Goal: Use online tool/utility: Utilize a website feature to perform a specific function

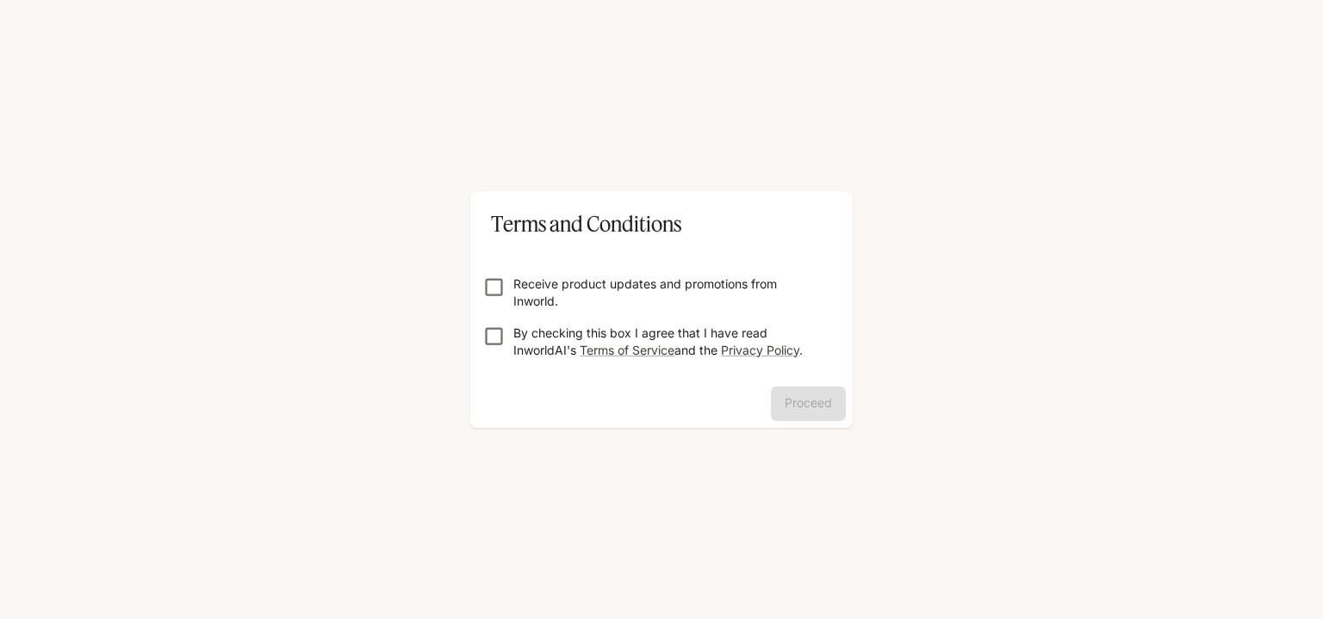
click at [555, 337] on p "By checking this box I agree that I have read InworldAI's Terms of Service and …" at bounding box center [668, 342] width 310 height 34
click at [806, 412] on button "Proceed" at bounding box center [808, 404] width 75 height 34
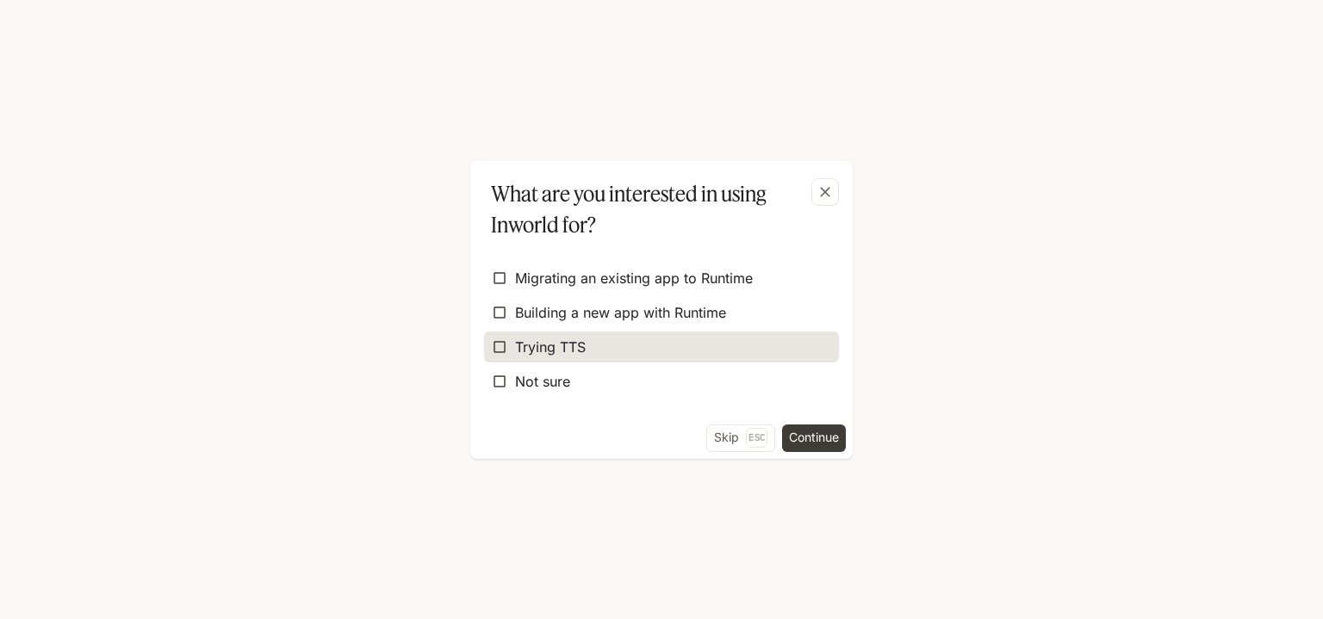
click at [589, 337] on label "Trying TTS" at bounding box center [661, 347] width 355 height 31
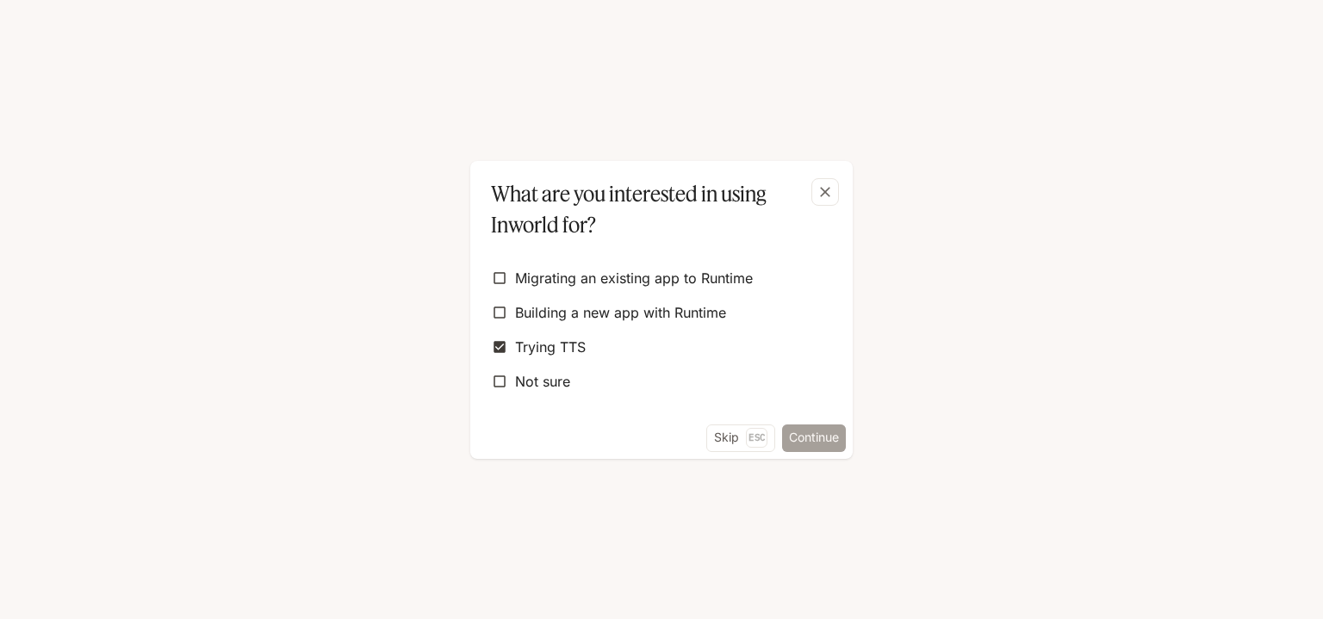
click at [795, 437] on button "Continue" at bounding box center [814, 439] width 64 height 28
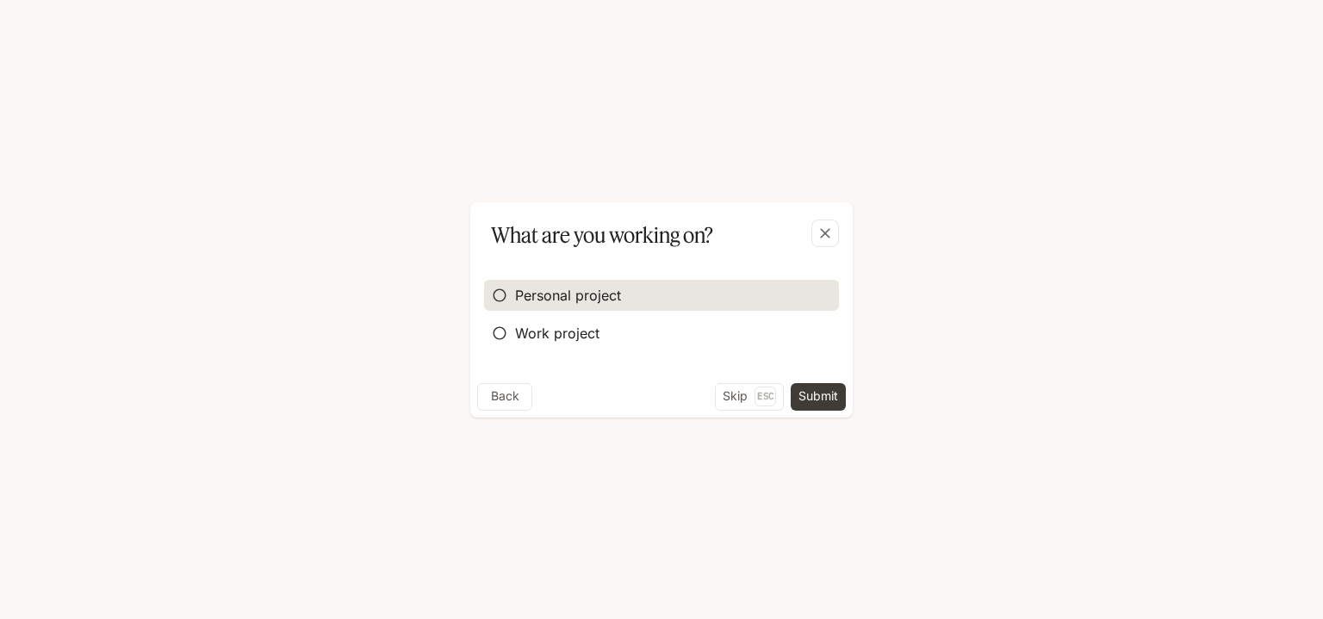
click at [731, 304] on label "Personal project" at bounding box center [661, 295] width 355 height 31
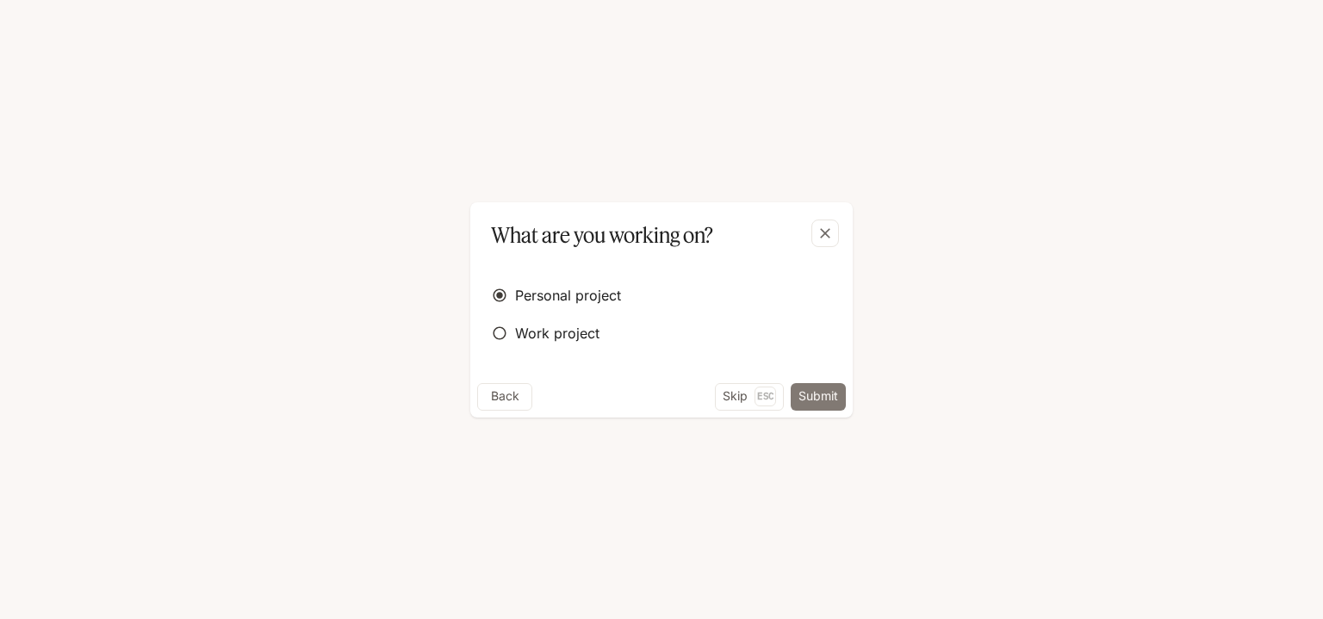
click at [821, 388] on button "Submit" at bounding box center [818, 397] width 55 height 28
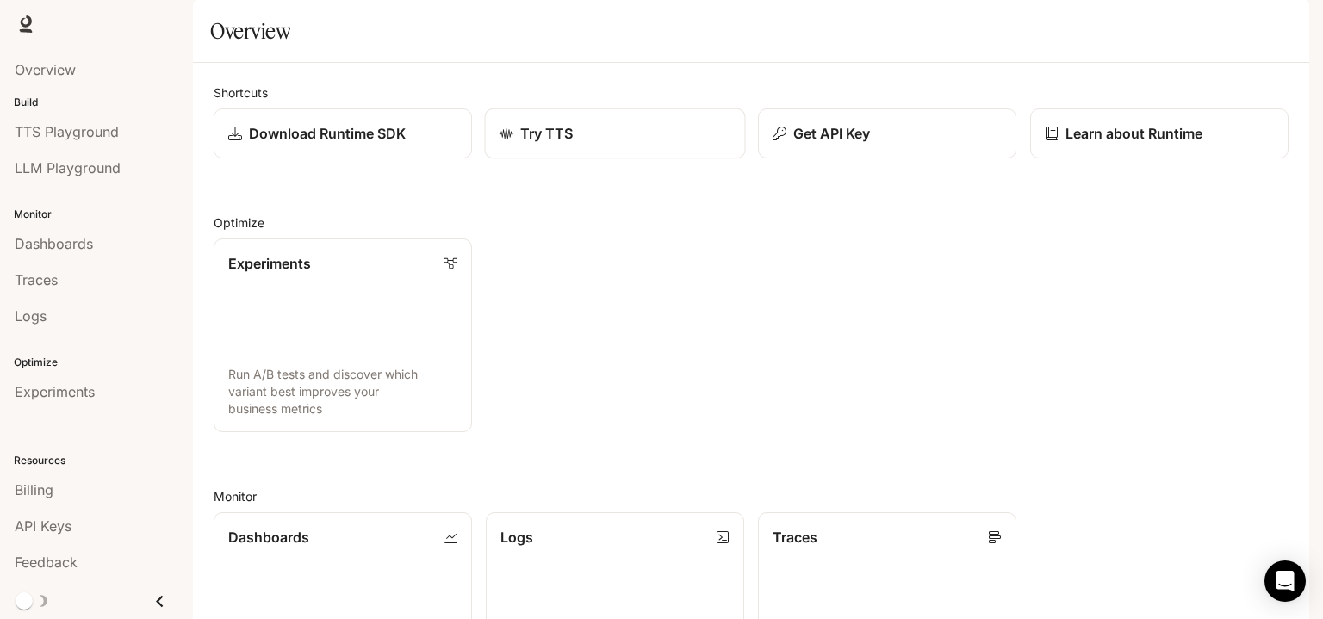
click at [604, 144] on div "Try TTS" at bounding box center [616, 133] width 232 height 21
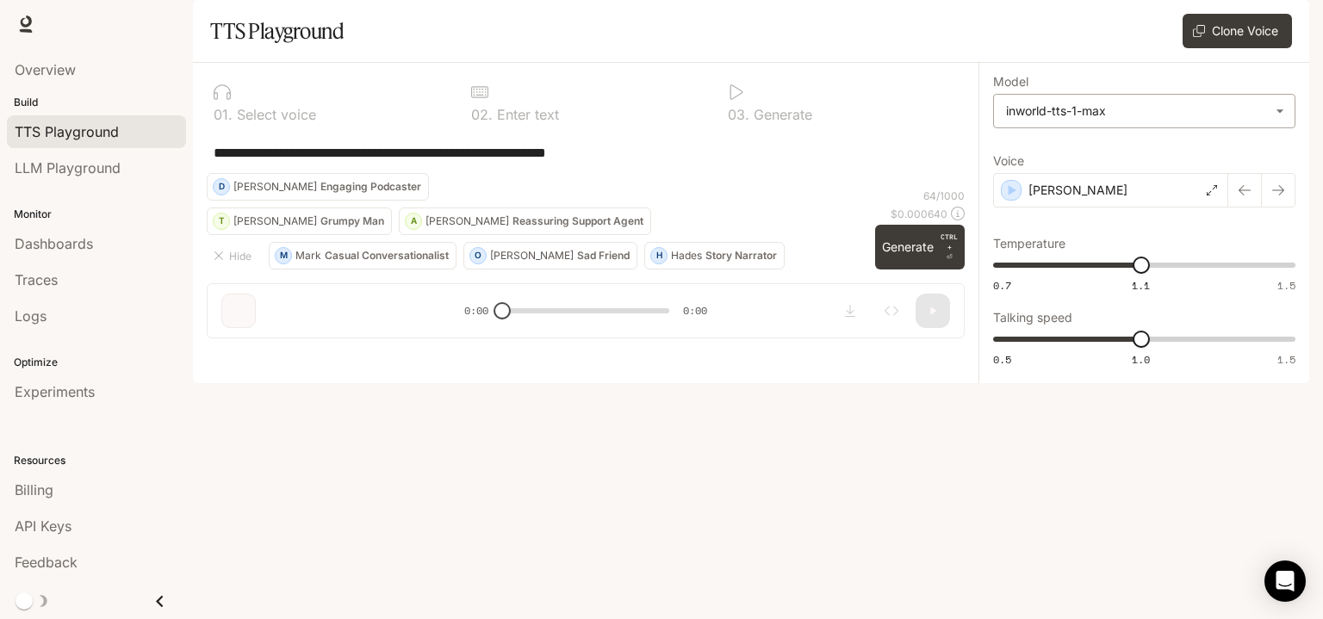
click at [1077, 159] on body "**********" at bounding box center [661, 309] width 1323 height 619
click at [1072, 196] on div "inworld-tts-1" at bounding box center [1140, 197] width 272 height 18
type input "**********"
click at [523, 270] on button "O [PERSON_NAME] Friend" at bounding box center [550, 256] width 174 height 28
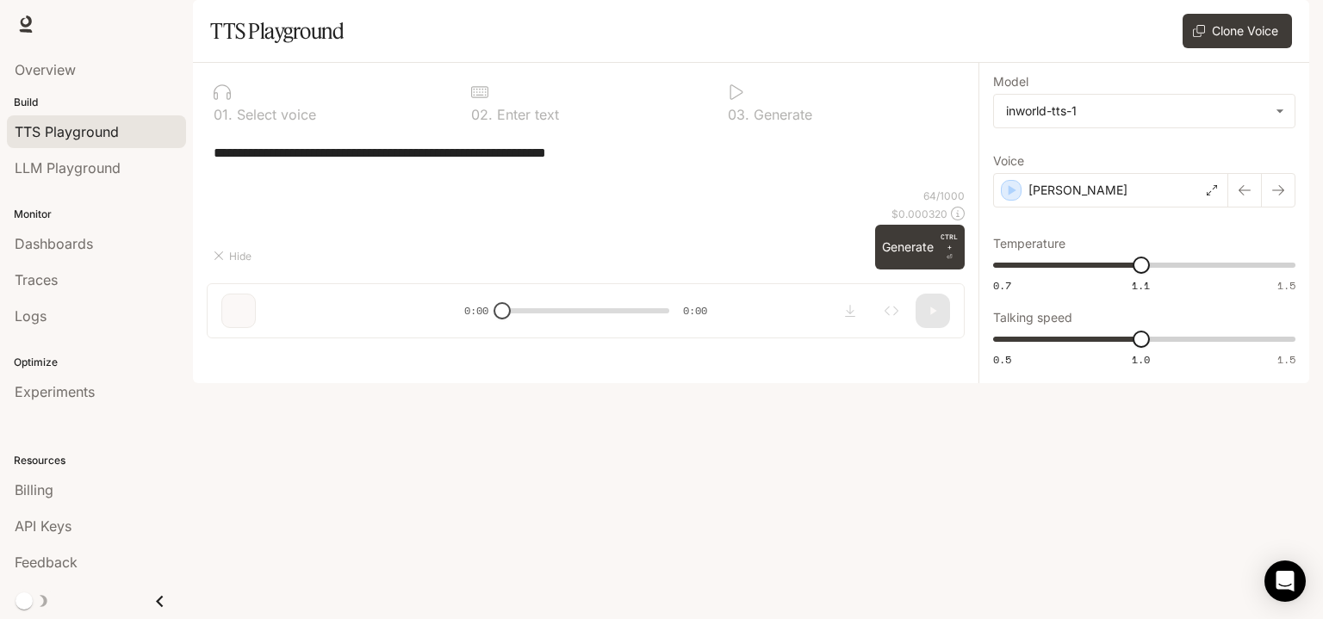
type textarea "**********"
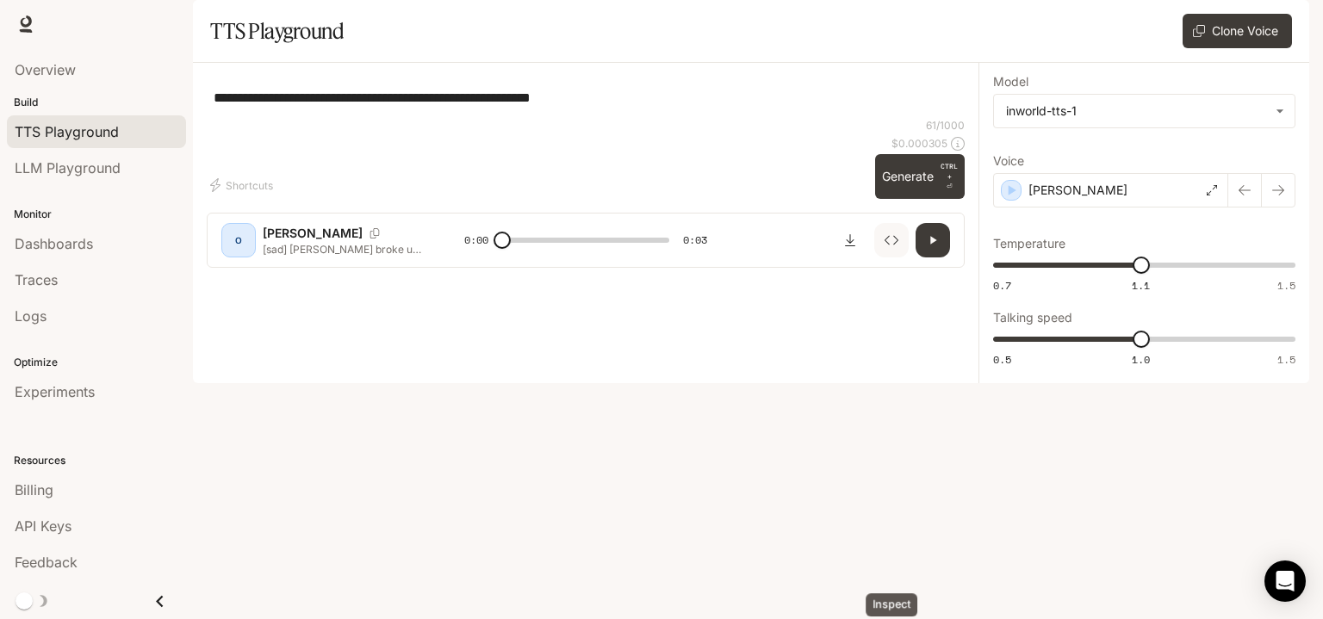
click at [896, 247] on icon "Inspect" at bounding box center [892, 240] width 14 height 14
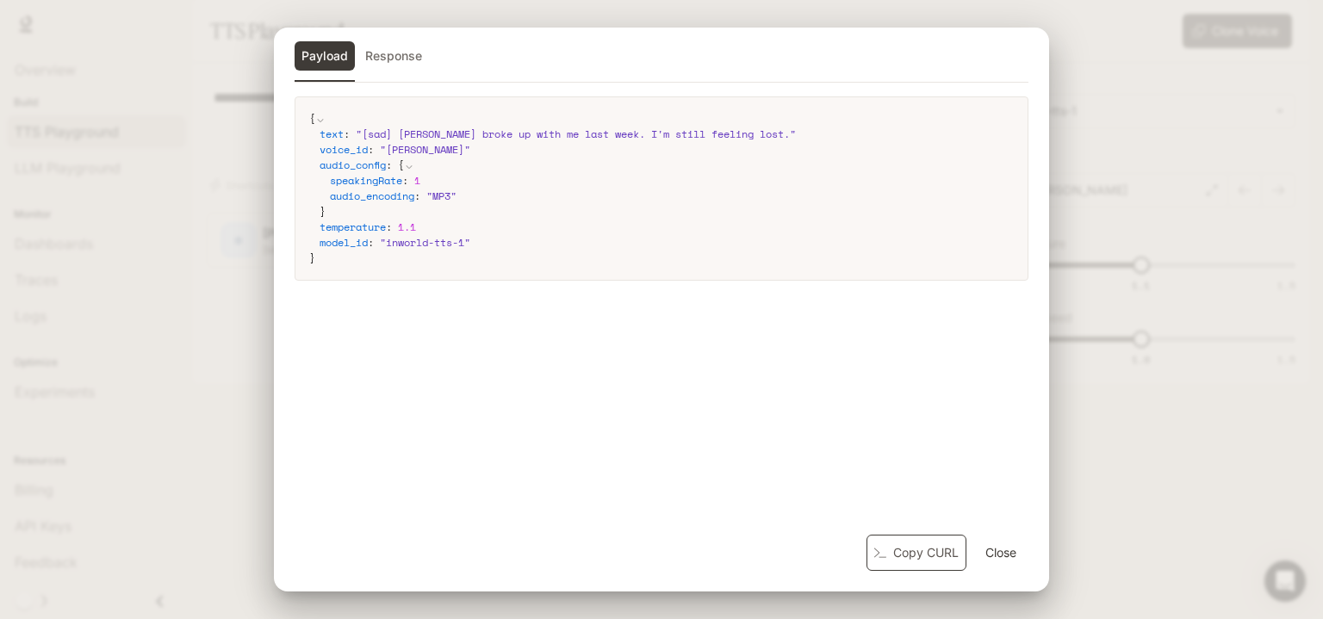
click at [906, 549] on button "Copy CURL" at bounding box center [917, 553] width 100 height 37
click at [408, 59] on button "Response" at bounding box center [393, 55] width 71 height 29
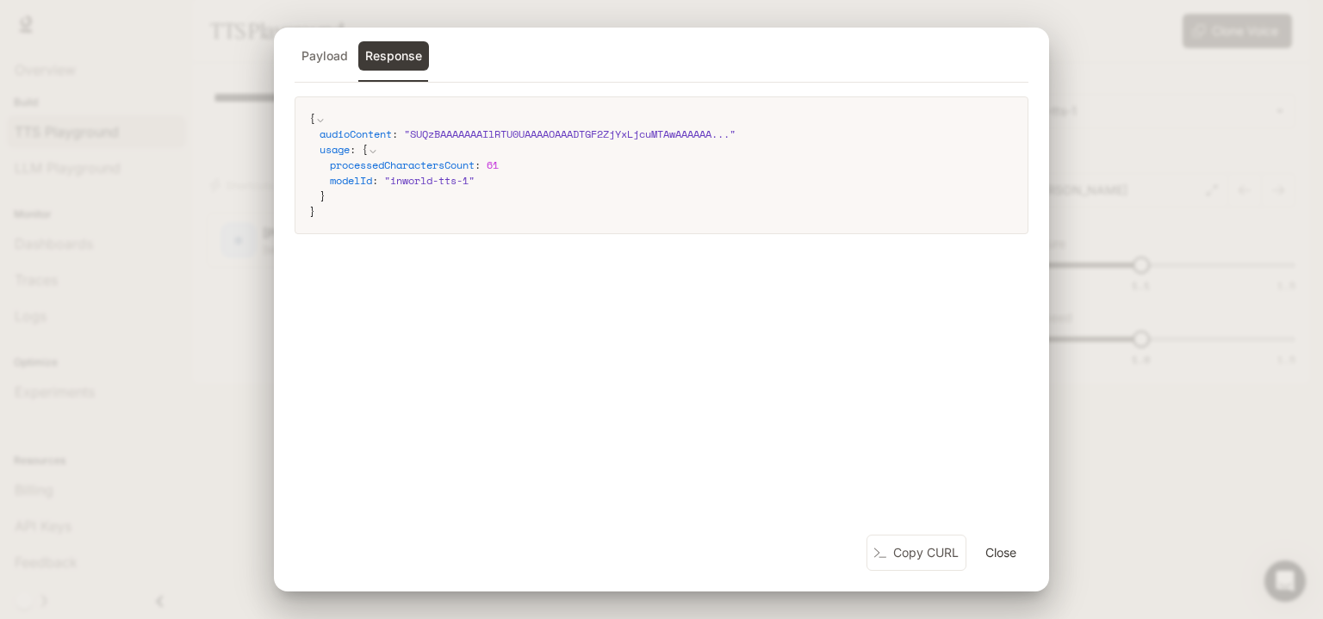
click at [1005, 553] on button "Close" at bounding box center [1000, 553] width 55 height 34
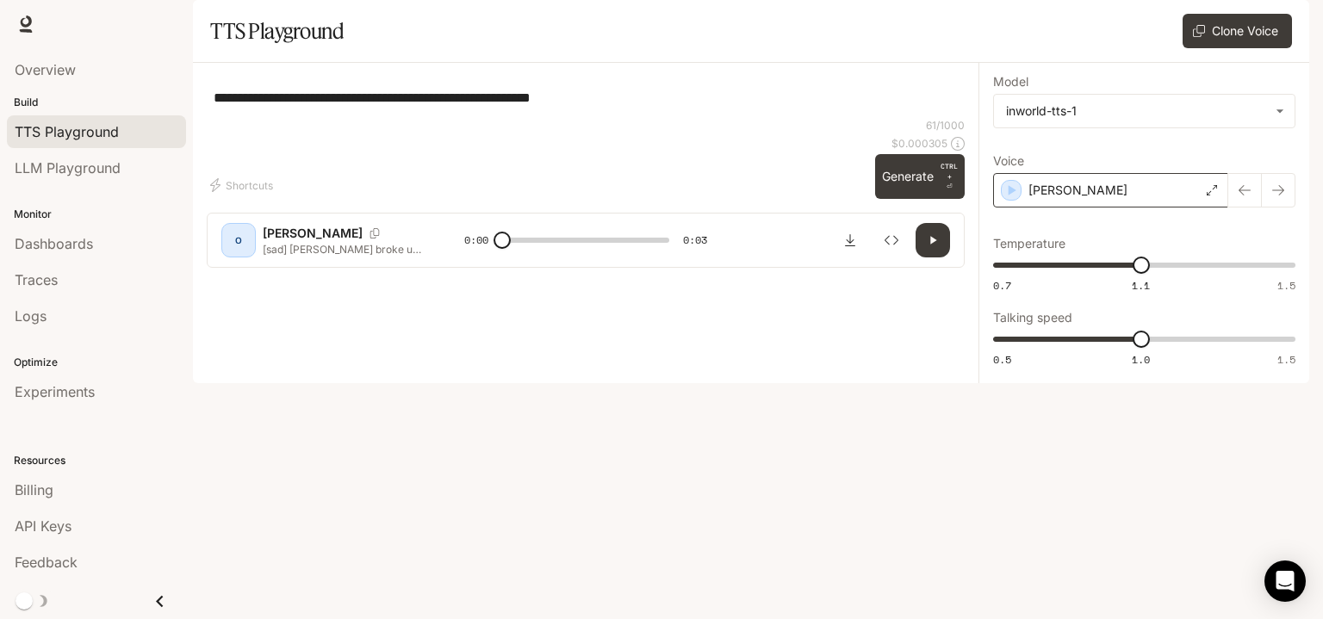
click at [1087, 208] on div "[PERSON_NAME]" at bounding box center [1110, 190] width 235 height 34
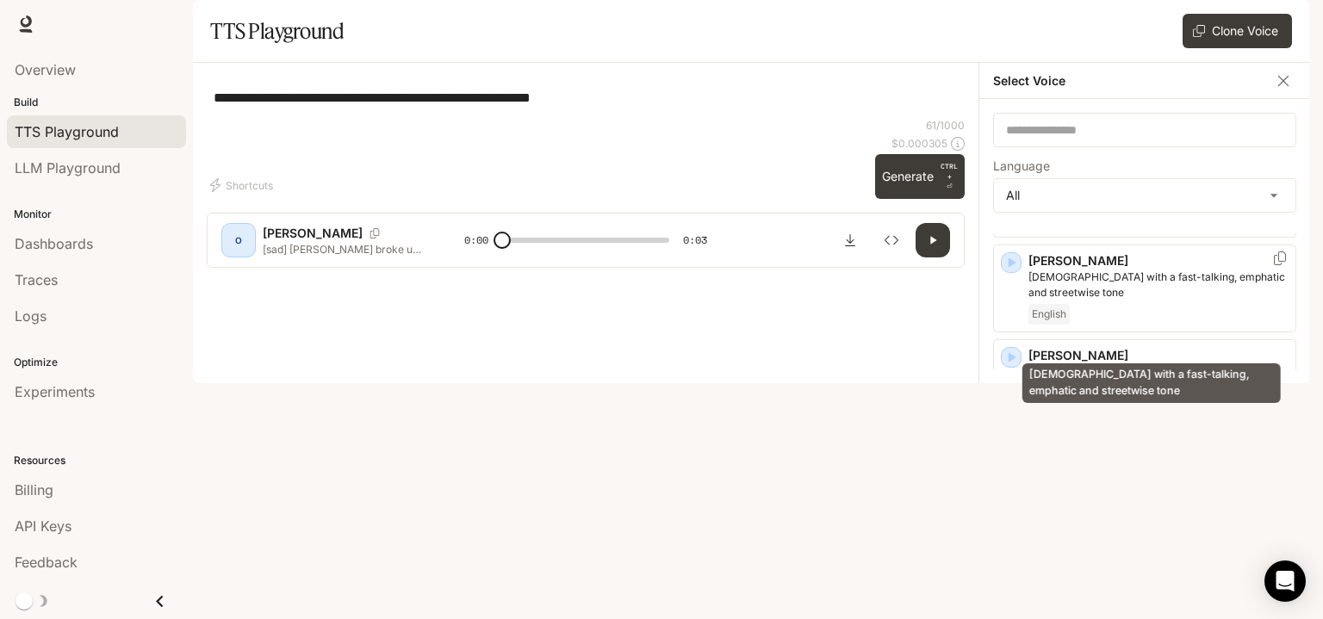
scroll to position [939, 0]
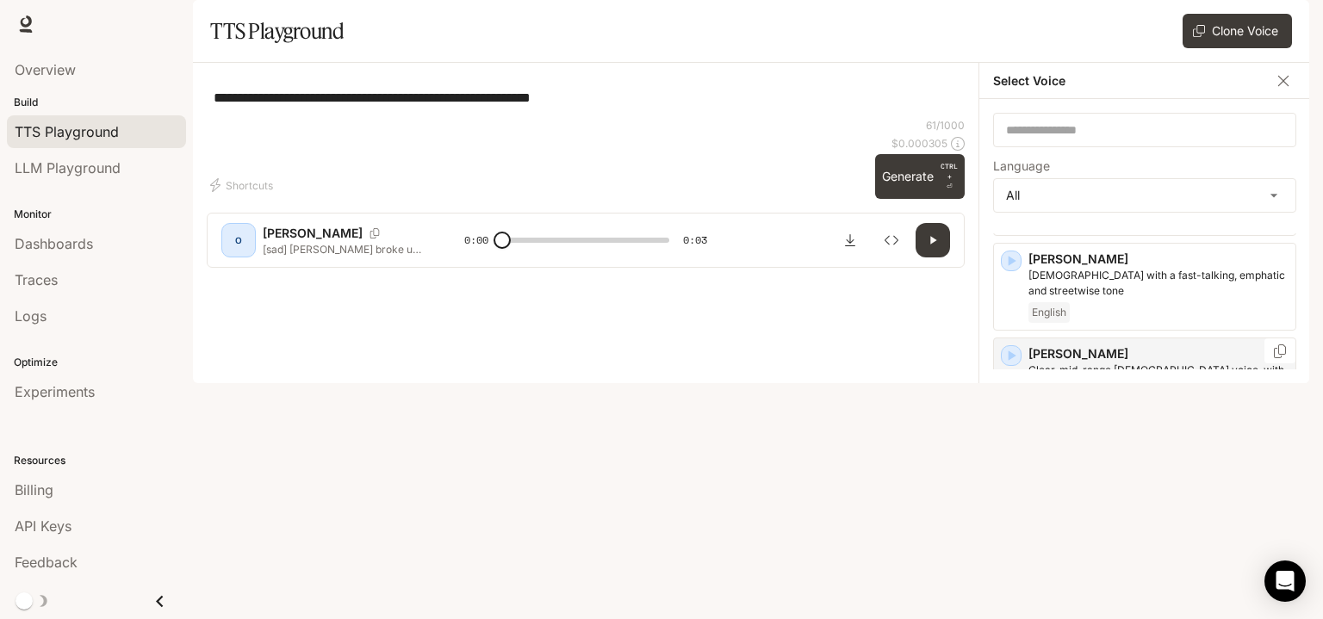
click at [1192, 418] on div "Russian (Русский)" at bounding box center [1159, 407] width 260 height 21
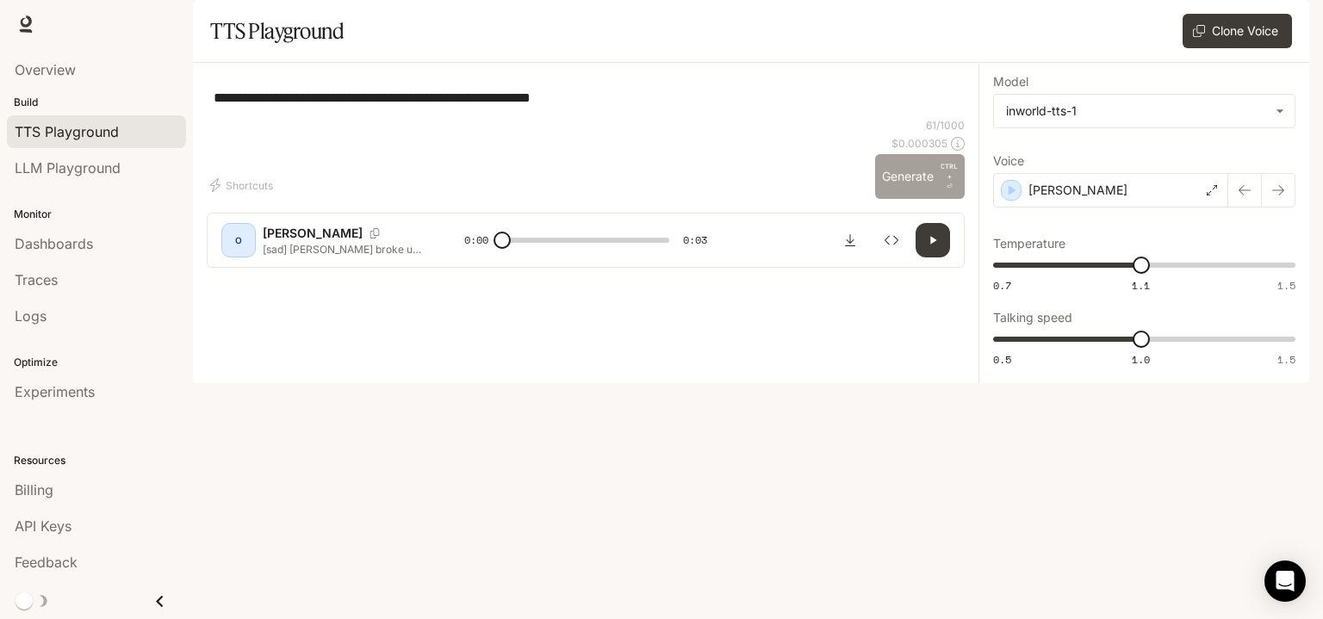
click at [937, 199] on button "Generate CTRL + ⏎" at bounding box center [920, 176] width 90 height 45
click at [1039, 208] on div "[PERSON_NAME]" at bounding box center [1110, 190] width 235 height 34
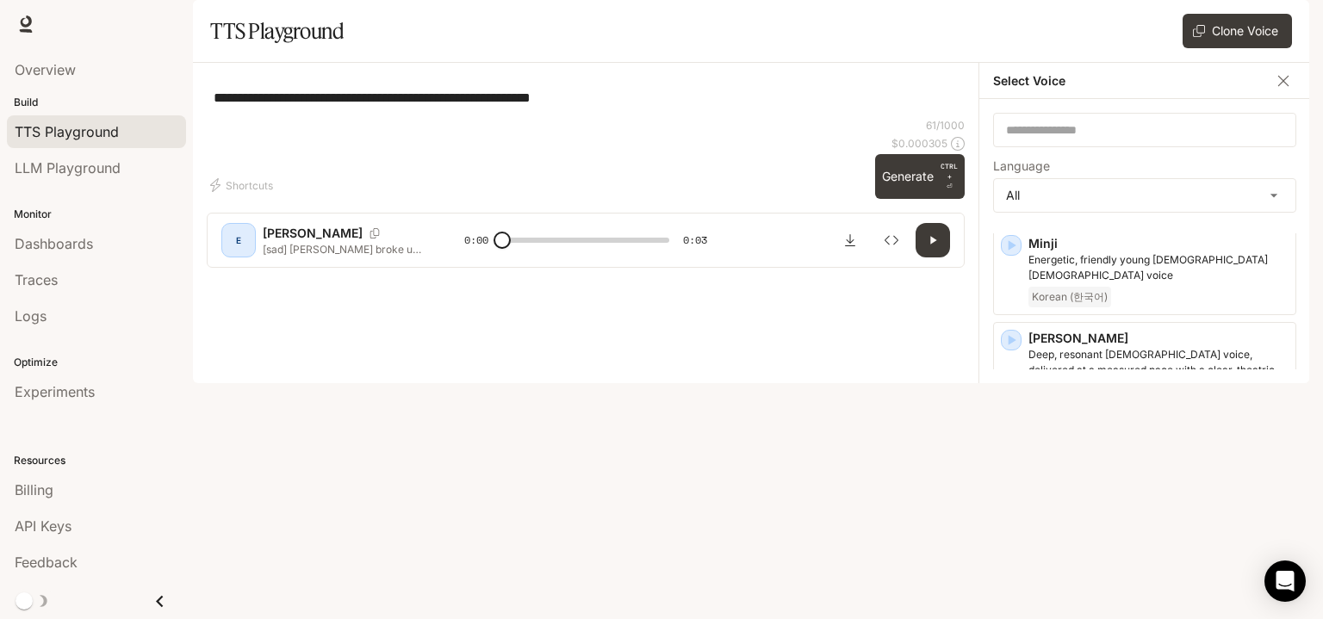
scroll to position [2876, 0]
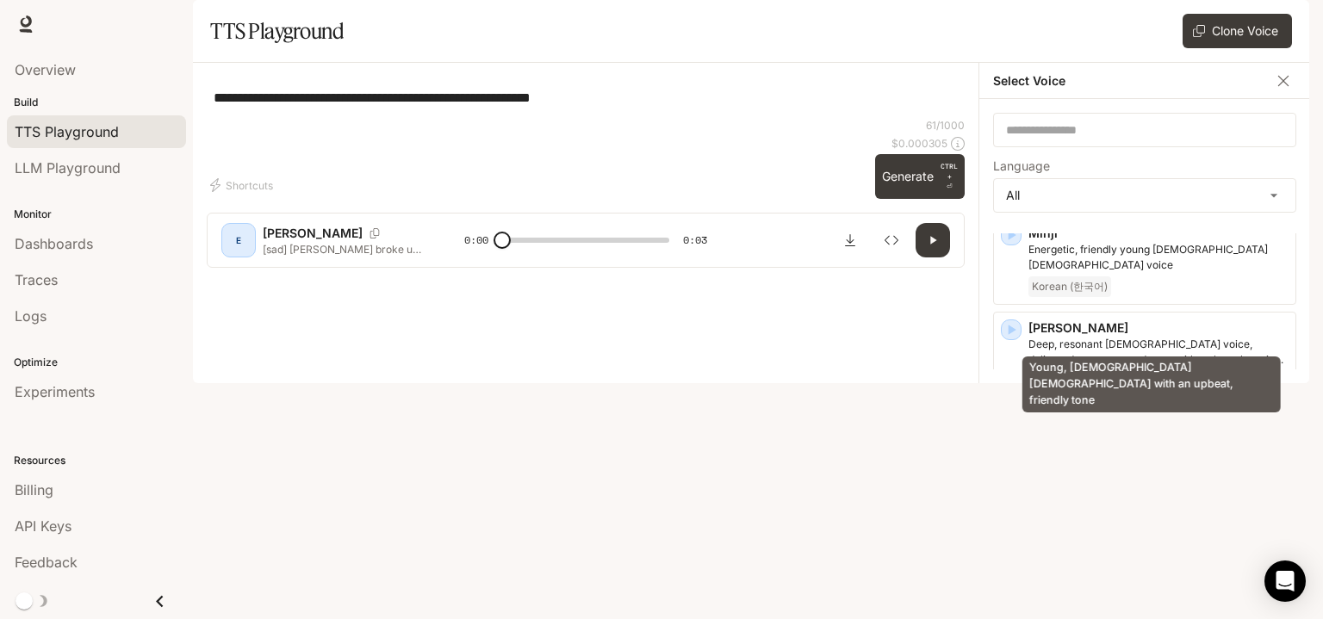
click at [1091, 432] on p "Young, [DEMOGRAPHIC_DATA] [DEMOGRAPHIC_DATA] with an upbeat, friendly tone" at bounding box center [1159, 447] width 260 height 31
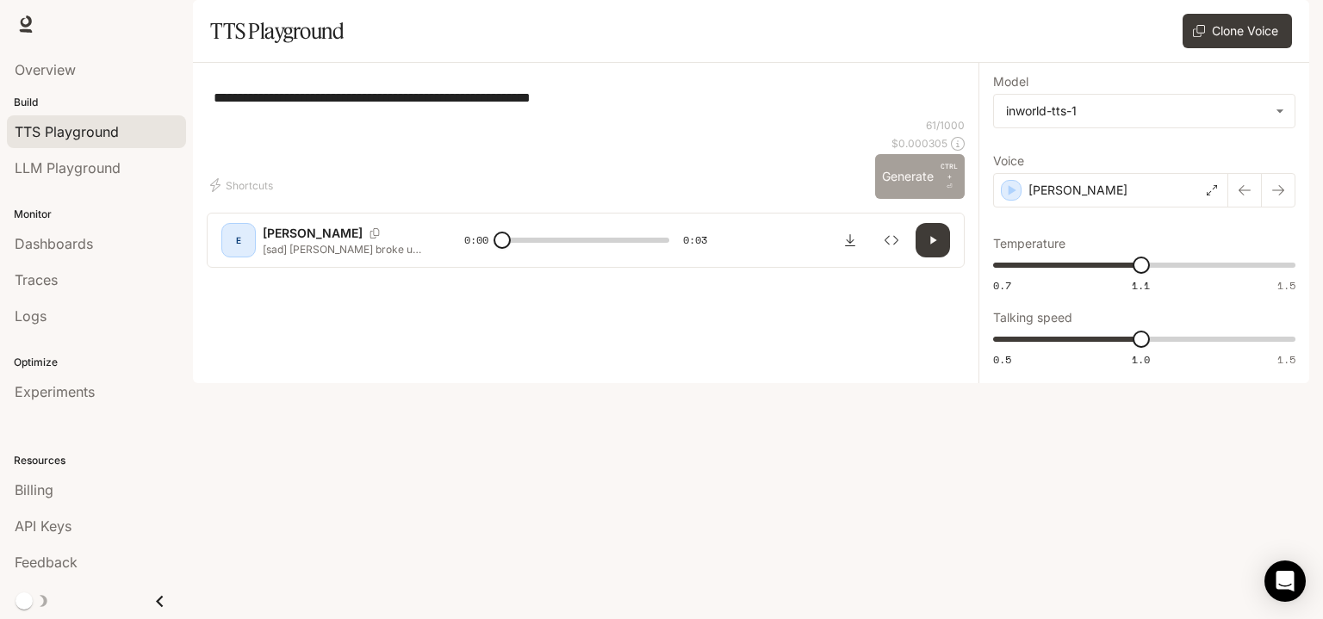
click at [923, 199] on button "Generate CTRL + ⏎" at bounding box center [920, 176] width 90 height 45
type input "*"
click at [232, 108] on textarea "**********" at bounding box center [586, 98] width 744 height 20
type textarea "**********"
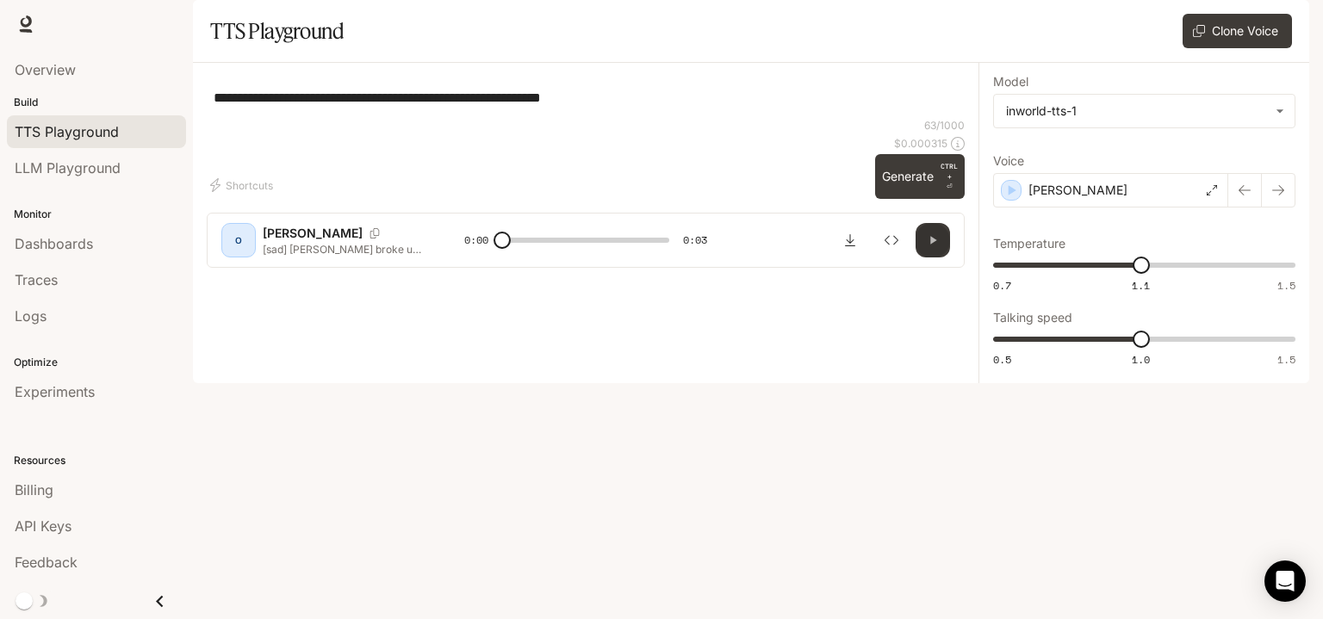
click at [927, 247] on icon "button" at bounding box center [933, 240] width 14 height 14
click at [929, 199] on button "Generate CTRL + ⏎" at bounding box center [920, 176] width 90 height 45
type input "*"
click at [45, 322] on span "Logs" at bounding box center [31, 316] width 32 height 21
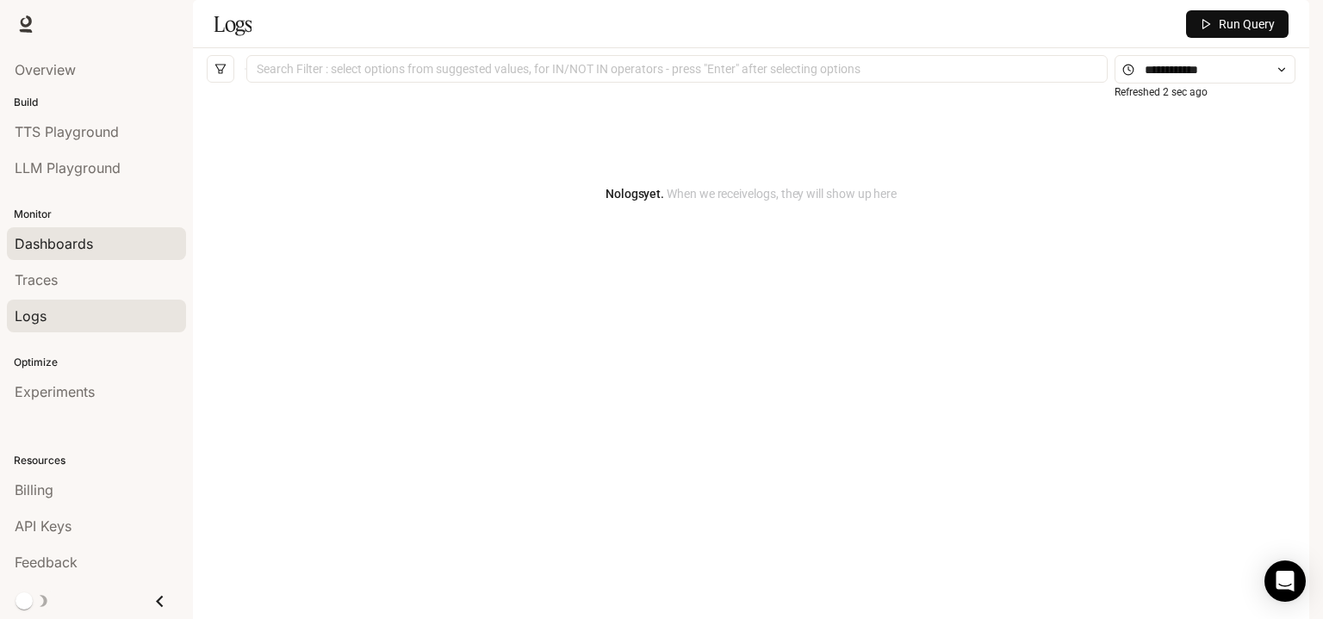
click at [35, 257] on link "Dashboards" at bounding box center [96, 243] width 179 height 33
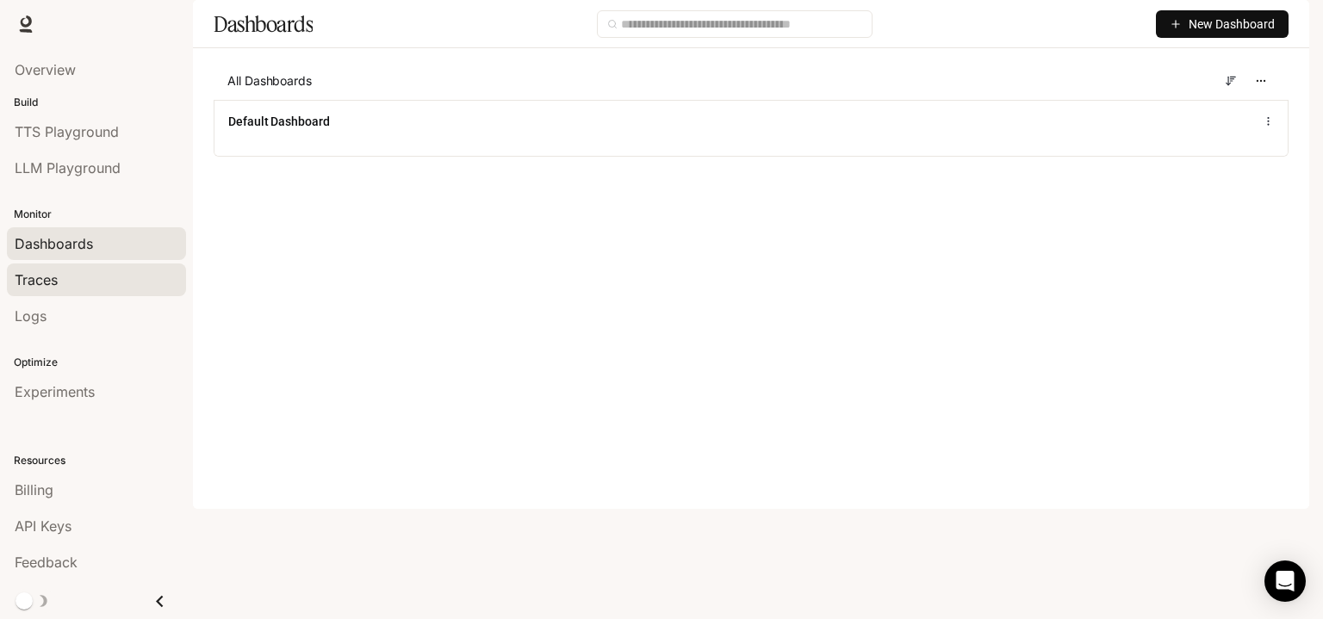
click at [40, 274] on span "Traces" at bounding box center [36, 280] width 43 height 21
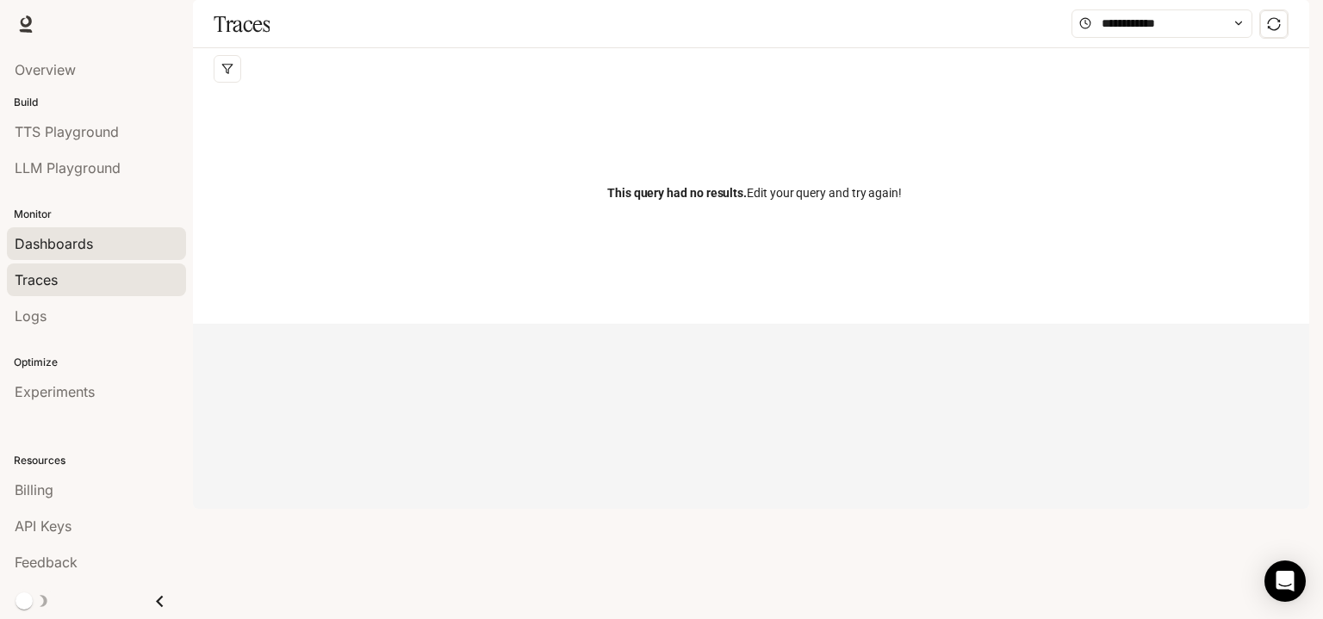
click at [50, 237] on span "Dashboards" at bounding box center [54, 243] width 78 height 21
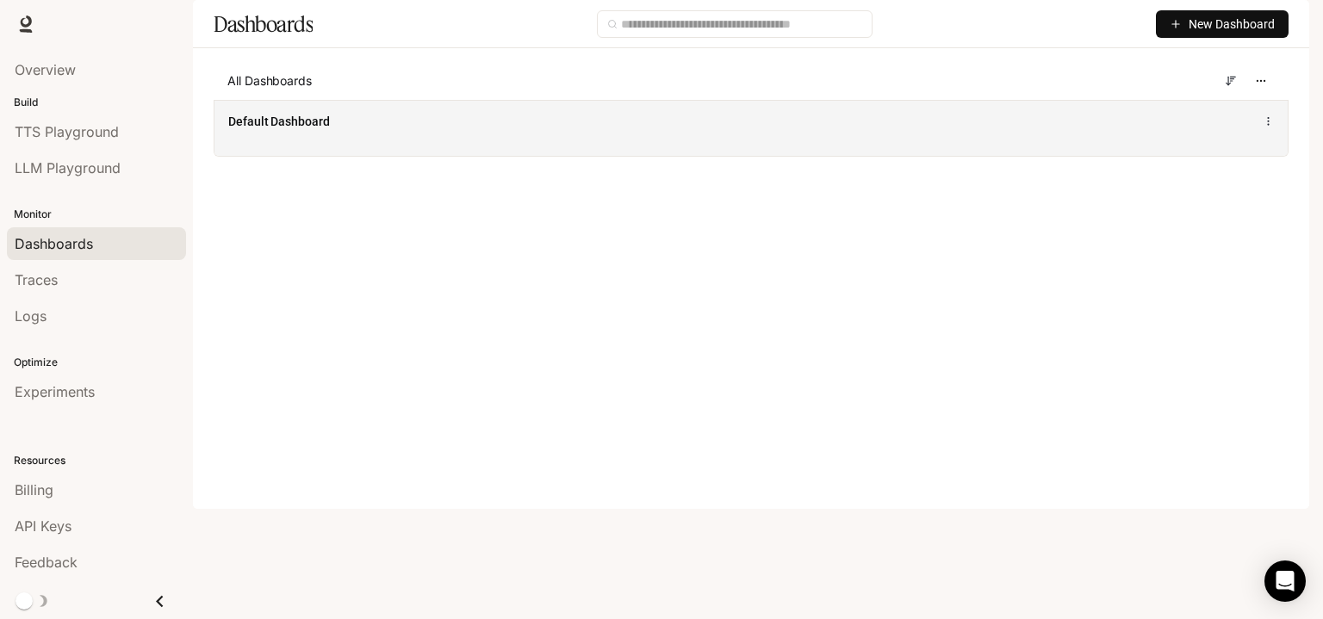
click at [351, 156] on div "Default Dashboard" at bounding box center [751, 128] width 1073 height 56
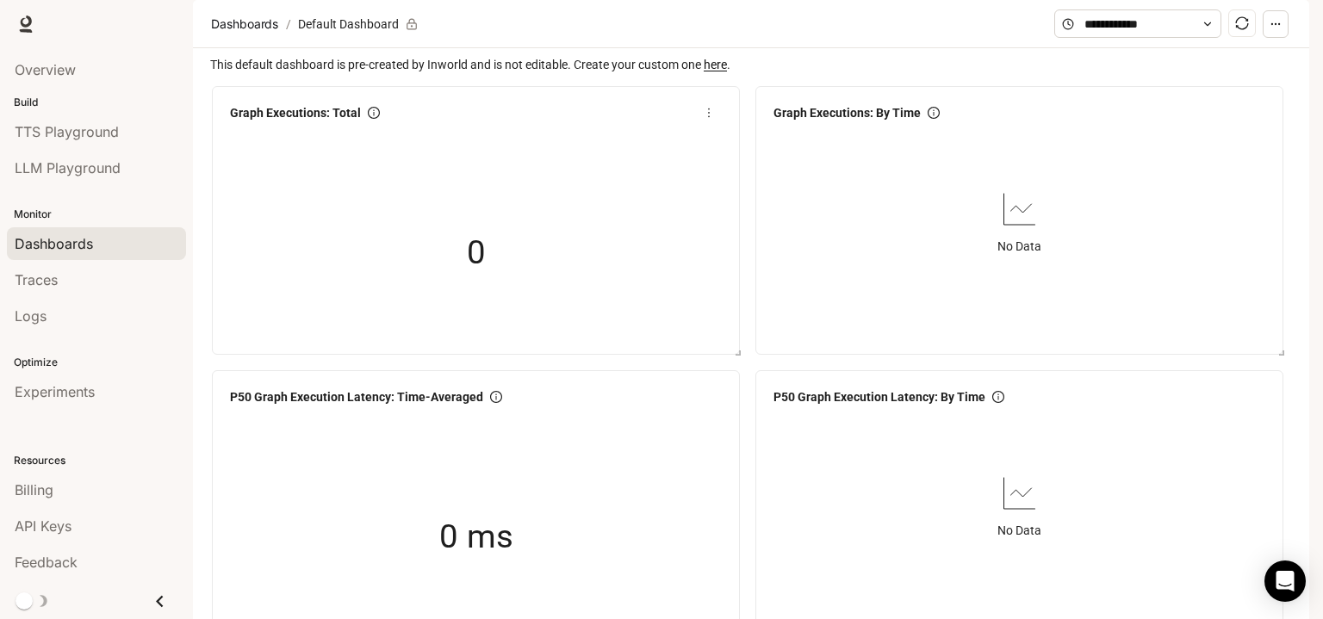
scroll to position [86, 0]
click at [94, 175] on span "LLM Playground" at bounding box center [68, 168] width 106 height 21
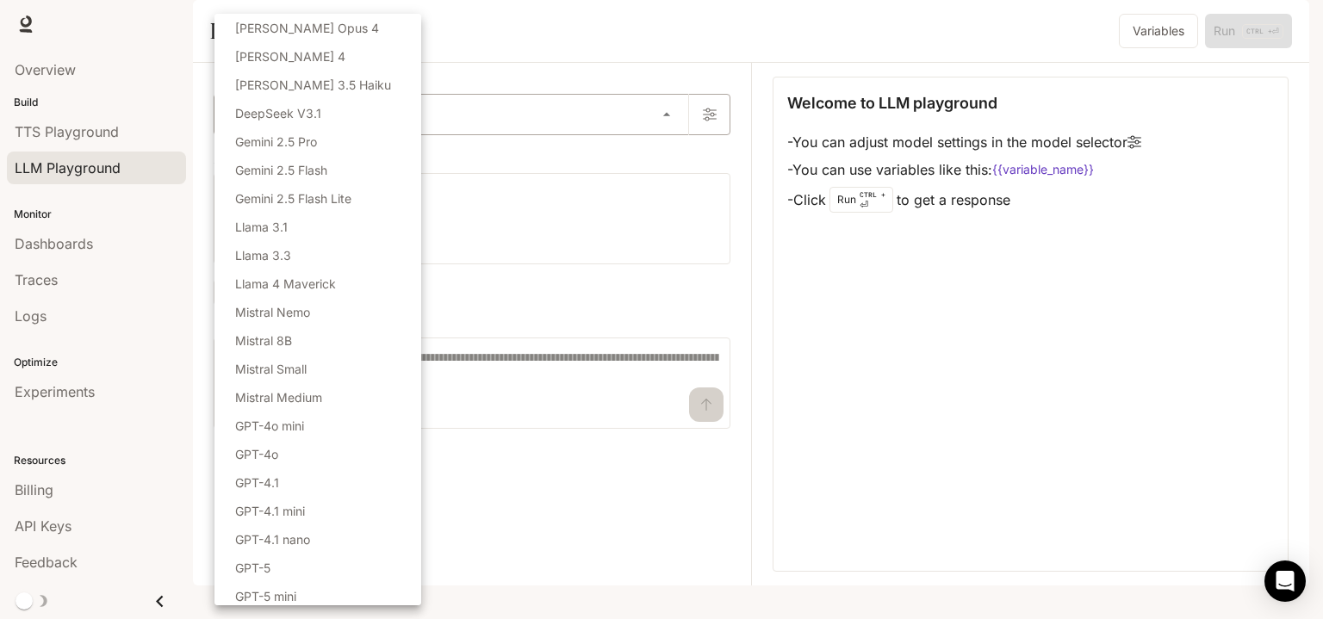
click at [372, 152] on body "Skip to main content Runtime Runtime Documentation Documentation Portal Overvie…" at bounding box center [661, 309] width 1323 height 619
click at [269, 432] on p "GPT-4o mini" at bounding box center [269, 426] width 69 height 18
type input "**********"
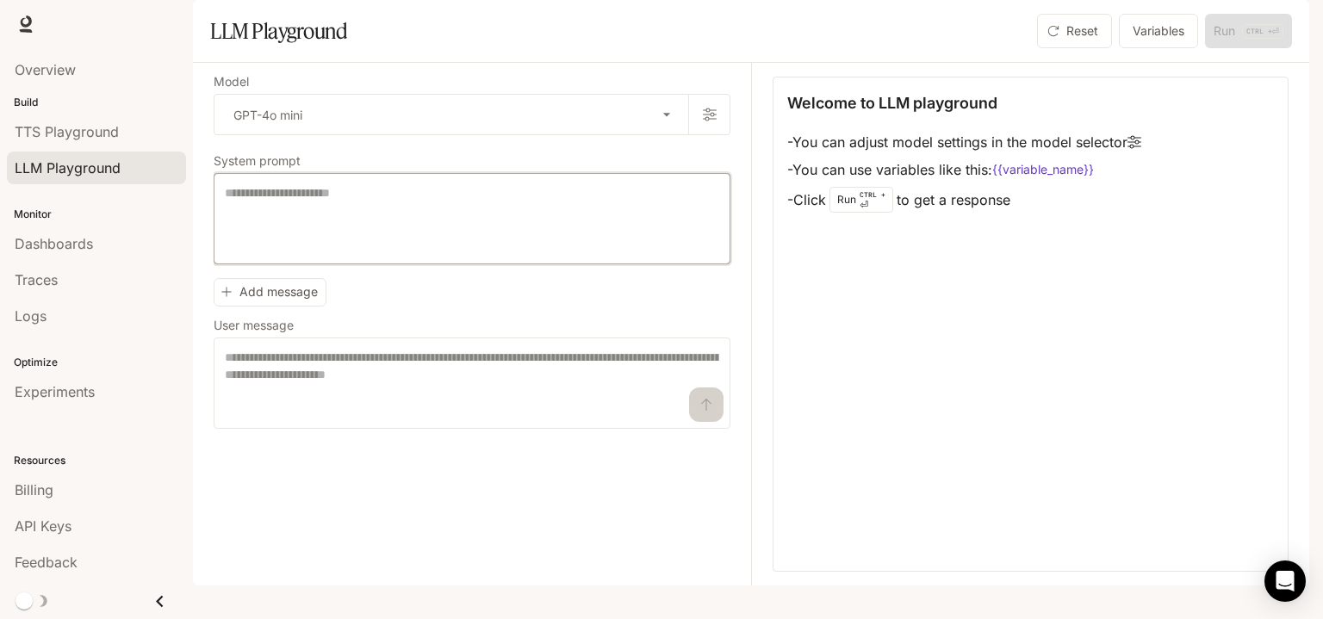
click at [331, 253] on textarea at bounding box center [472, 218] width 494 height 69
type textarea "*"
click at [294, 307] on button "Add message" at bounding box center [270, 292] width 113 height 28
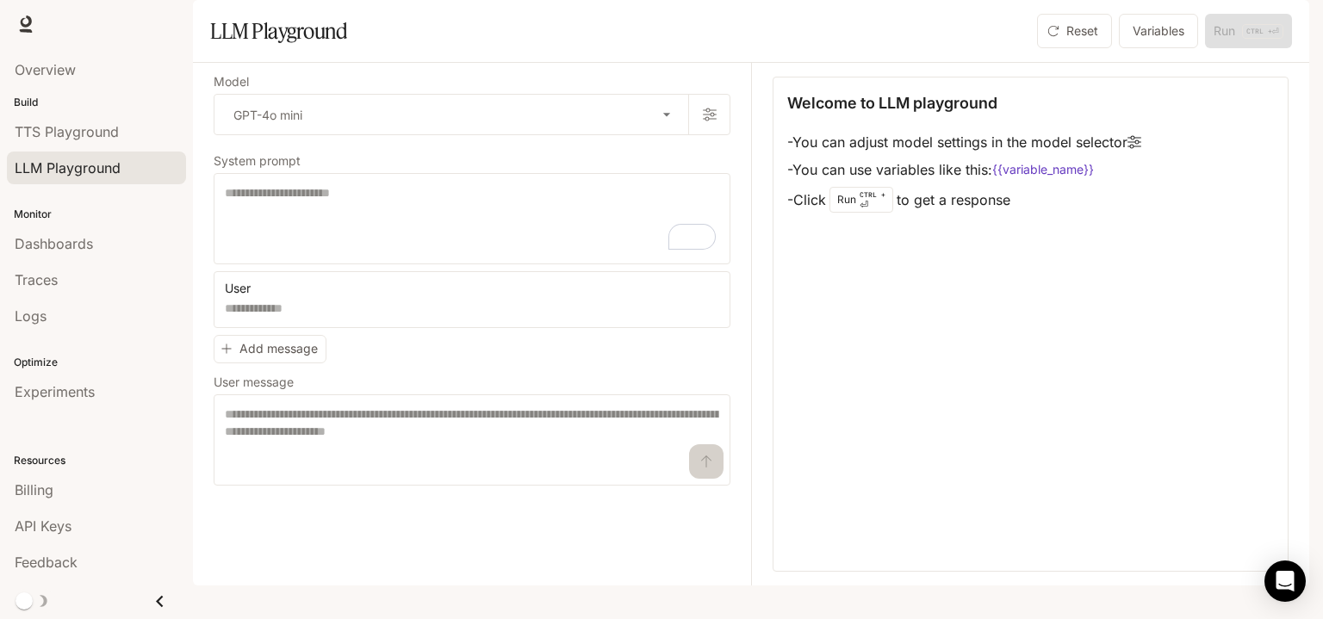
click at [363, 408] on div "User * ​ Add message User message * ​" at bounding box center [472, 378] width 517 height 215
click at [434, 475] on textarea at bounding box center [472, 440] width 494 height 69
click at [715, 299] on icon "button" at bounding box center [715, 292] width 14 height 14
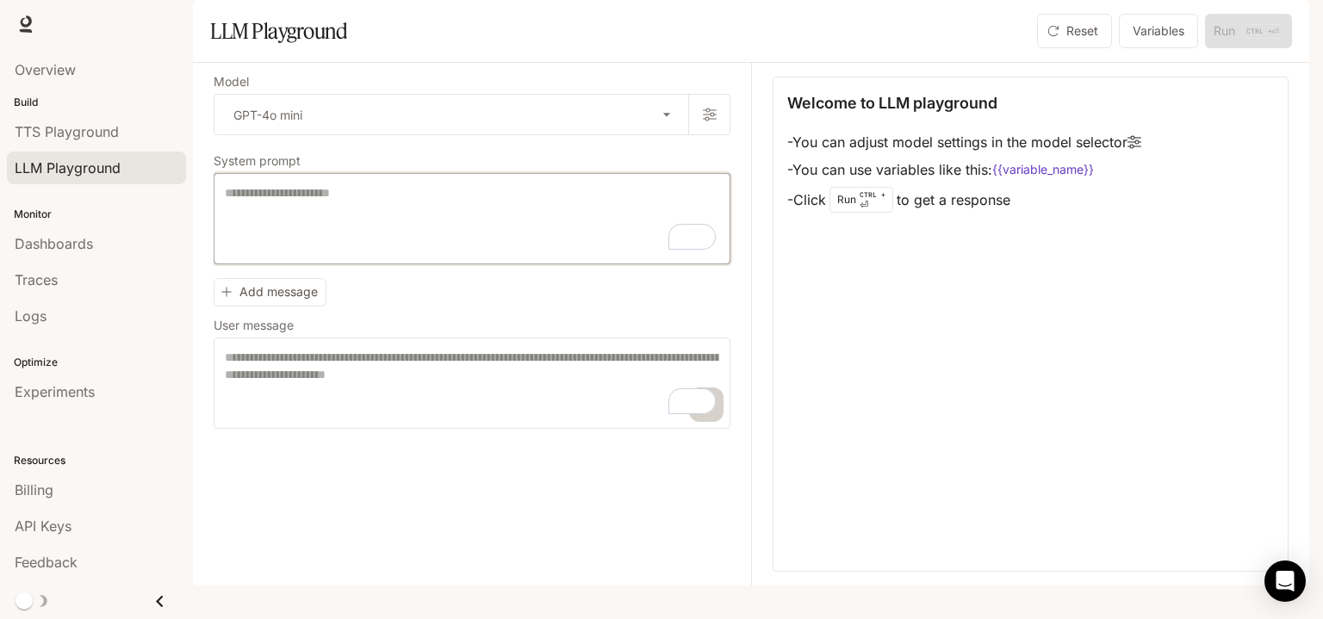
click at [446, 236] on textarea "To enrich screen reader interactions, please activate Accessibility in Grammarl…" at bounding box center [472, 218] width 494 height 69
type textarea "*******"
click at [432, 358] on div "Add message User message * ​" at bounding box center [472, 350] width 517 height 158
click at [275, 401] on textarea "To enrich screen reader interactions, please activate Accessibility in Grammarl…" at bounding box center [472, 383] width 494 height 69
click at [255, 307] on button "Add message" at bounding box center [270, 292] width 113 height 28
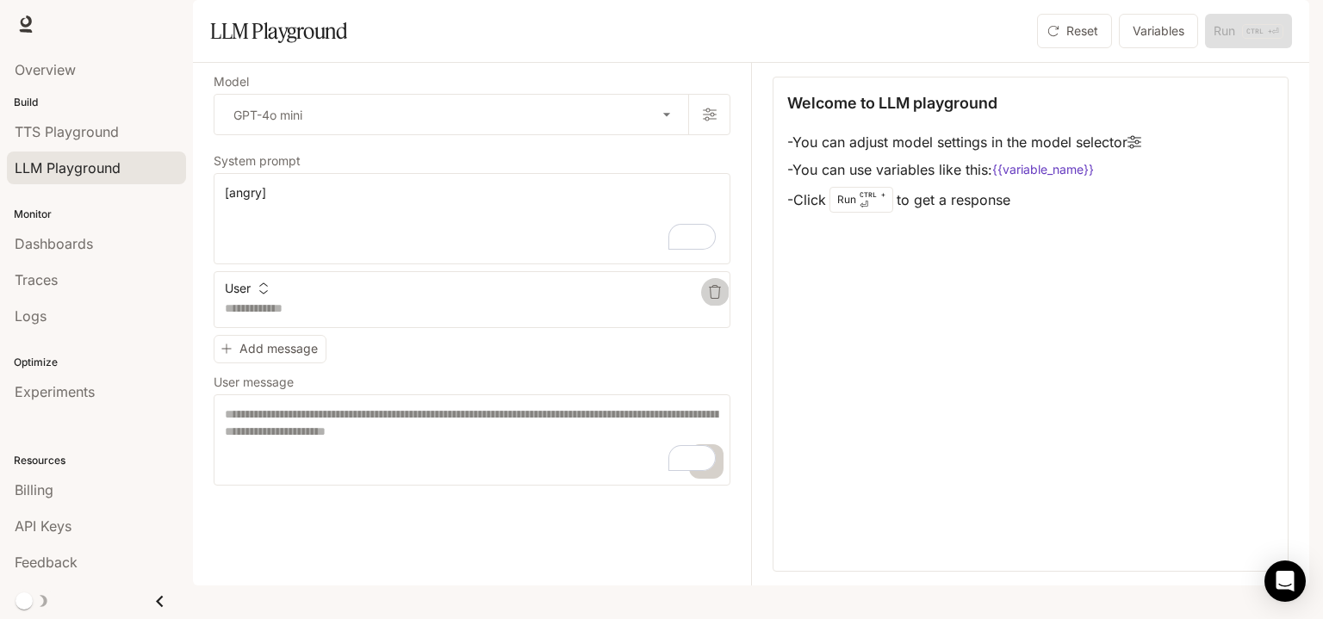
click at [719, 299] on icon "button" at bounding box center [715, 292] width 14 height 14
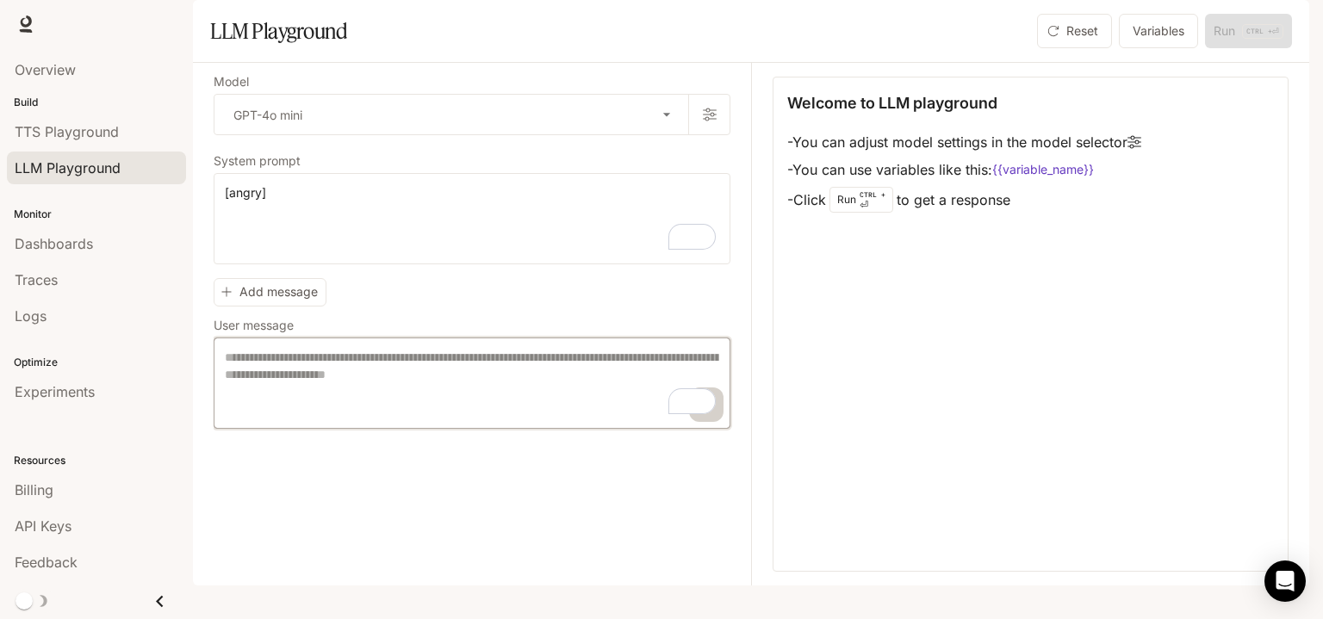
click at [498, 418] on textarea "To enrich screen reader interactions, please activate Accessibility in Grammarl…" at bounding box center [472, 383] width 494 height 69
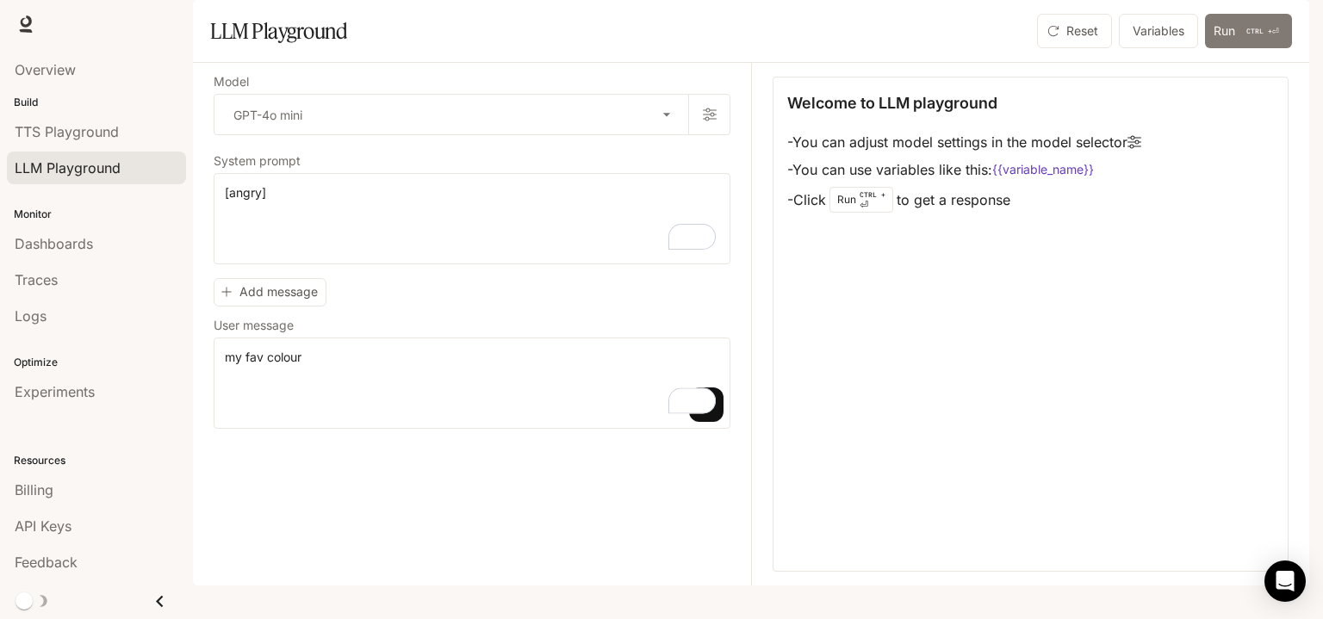
click at [1227, 48] on button "Run CTRL + ⏎" at bounding box center [1248, 31] width 87 height 34
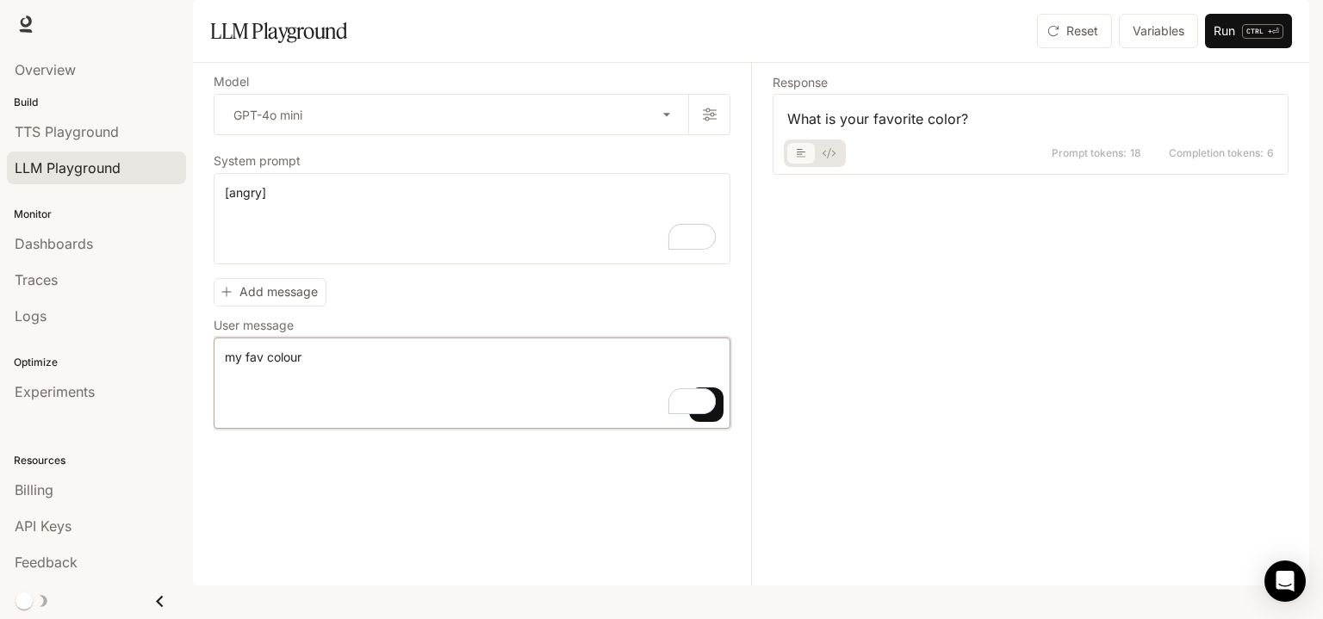
drag, startPoint x: 409, startPoint y: 427, endPoint x: 208, endPoint y: 442, distance: 201.3
click at [208, 442] on div "**********" at bounding box center [751, 324] width 1116 height 523
type textarea "**********"
click at [1213, 48] on button "Run CTRL + ⏎" at bounding box center [1248, 31] width 87 height 34
